Goal: Transaction & Acquisition: Purchase product/service

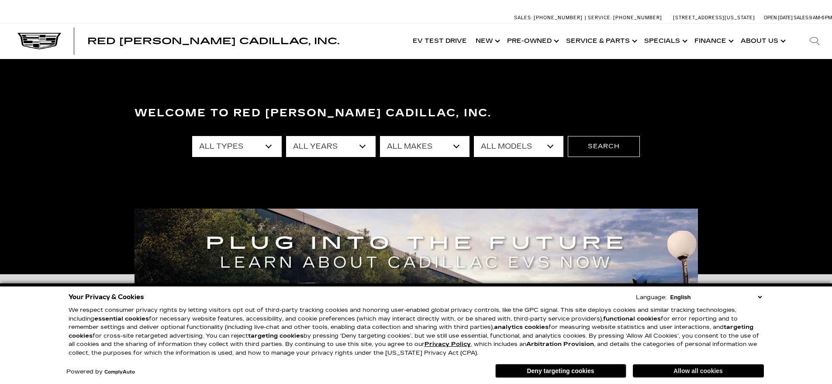
click at [706, 373] on button "Allow all cookies" at bounding box center [698, 370] width 131 height 13
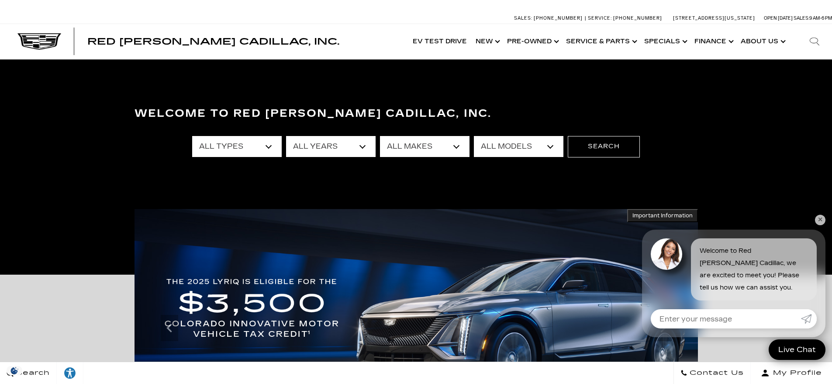
drag, startPoint x: 819, startPoint y: 220, endPoint x: 484, endPoint y: 183, distance: 336.2
click at [818, 220] on link "✕" at bounding box center [820, 219] width 10 height 10
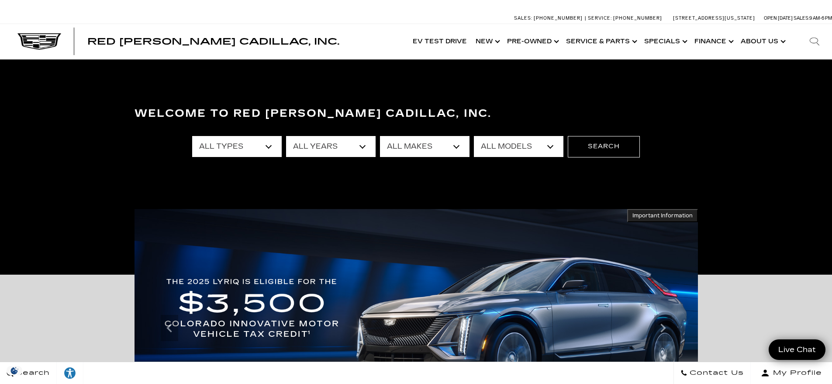
drag, startPoint x: 243, startPoint y: 139, endPoint x: 238, endPoint y: 140, distance: 4.9
click at [243, 139] on select "All Types New Used Certified Used Demo" at bounding box center [237, 146] width 90 height 21
select select "New"
click at [192, 136] on select "All Types New Used Certified Used Demo" at bounding box center [237, 146] width 90 height 21
click at [360, 145] on select "All Years 2026 2025 2024" at bounding box center [331, 146] width 90 height 21
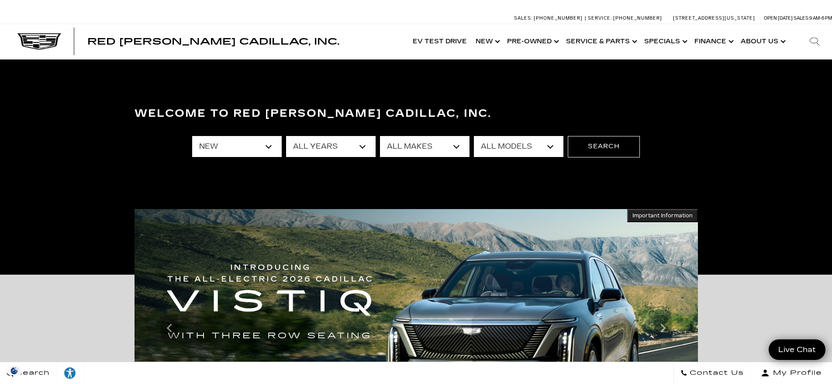
click at [286, 136] on select "All Years 2026 2025 2024" at bounding box center [331, 146] width 90 height 21
click at [436, 144] on select "All Makes Cadillac" at bounding box center [425, 146] width 90 height 21
select select "Cadillac"
click at [380, 136] on select "All Makes Cadillac" at bounding box center [425, 146] width 90 height 21
click at [502, 142] on select "All Models CT4 CT5 Escalade Escalade ESV ESCALADE IQ ESCALADE IQL LYRIQ OPTIQ V…" at bounding box center [519, 146] width 90 height 21
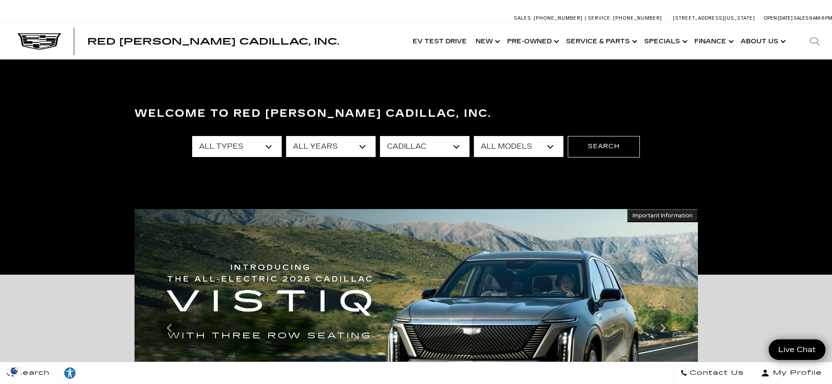
select select "ESCALADE IQ"
click at [474, 136] on select "All Models CT4 CT5 Escalade Escalade ESV ESCALADE IQ ESCALADE IQL LYRIQ OPTIQ V…" at bounding box center [519, 146] width 90 height 21
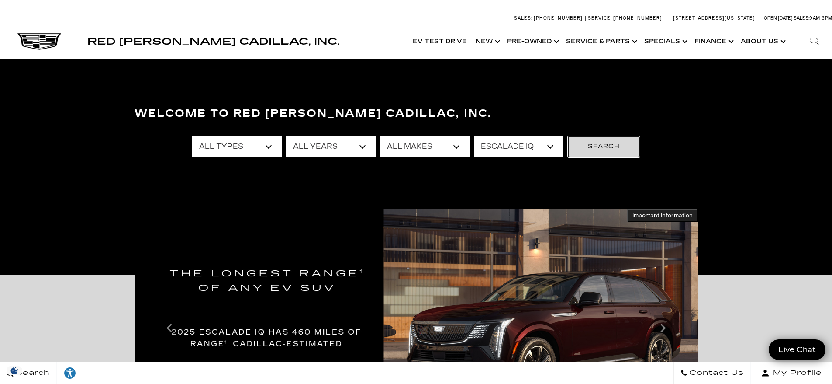
click at [614, 150] on button "Search" at bounding box center [604, 146] width 72 height 21
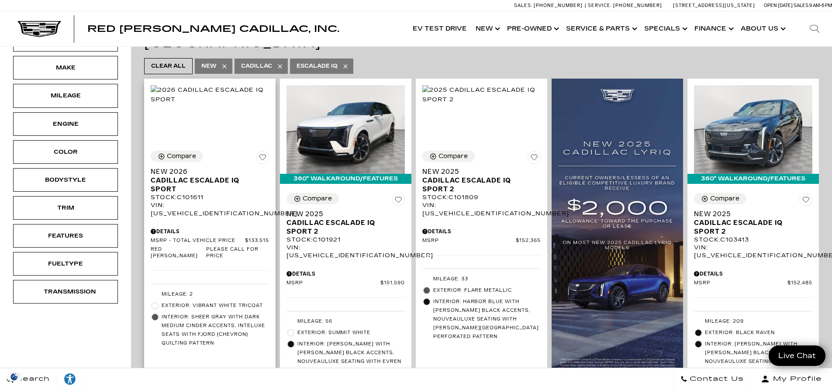
scroll to position [218, 0]
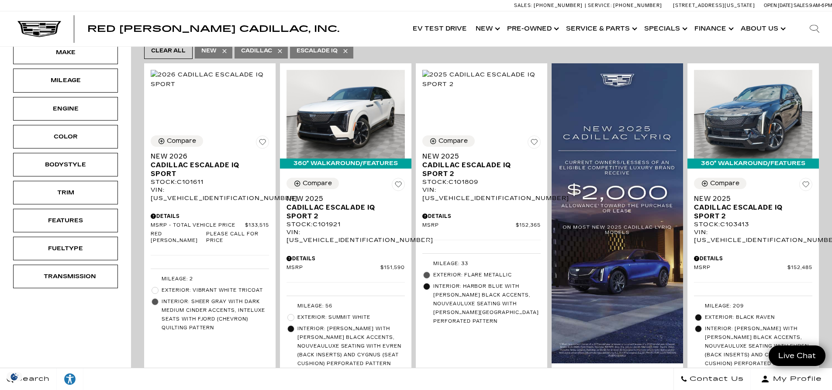
click at [39, 337] on div "New Courtesy Demo Type Price $133,515 $158,810 Model Year Make Mileage Engine C…" at bounding box center [65, 380] width 131 height 1028
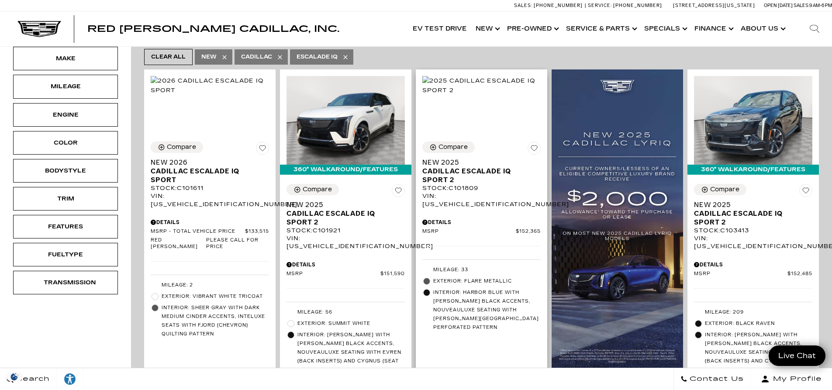
scroll to position [131, 0]
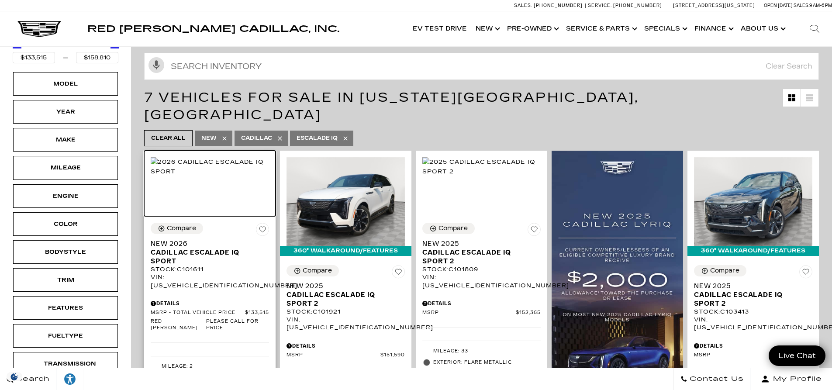
click at [197, 170] on img at bounding box center [210, 166] width 118 height 19
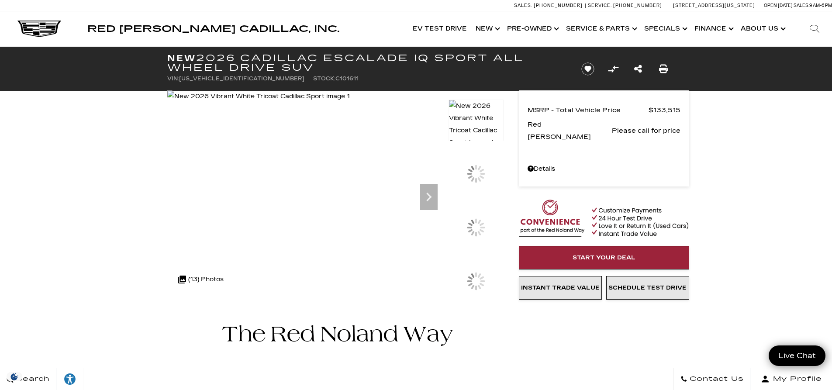
click at [460, 59] on section "New 2026 Cadillac ESCALADE IQ Sport All Wheel Drive SUV VIN: 1GYTEEKL3TU101611 …" at bounding box center [416, 172] width 524 height 250
click at [461, 83] on section "New 2026 Cadillac ESCALADE IQ Sport All Wheel Drive SUV VIN: 1GYTEEKL3TU101611 …" at bounding box center [416, 172] width 524 height 250
click at [476, 69] on section "New 2026 Cadillac ESCALADE IQ Sport All Wheel Drive SUV VIN: 1GYTEEKL3TU101611 …" at bounding box center [416, 172] width 524 height 250
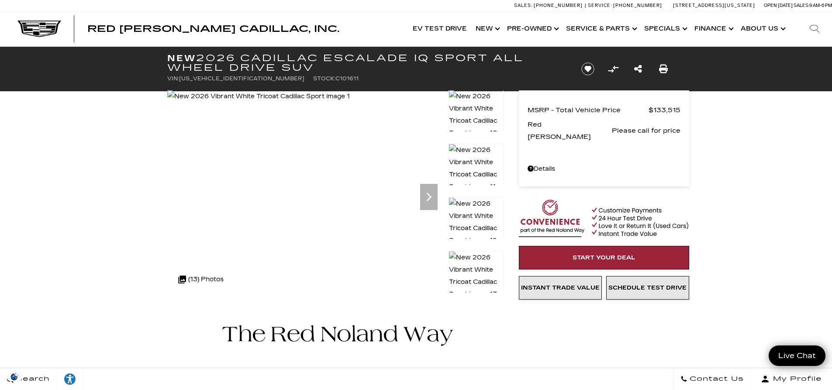
click at [490, 211] on img at bounding box center [476, 222] width 55 height 50
